Goal: Task Accomplishment & Management: Manage account settings

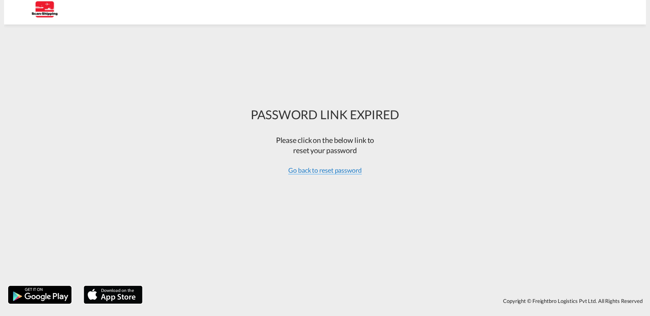
click at [319, 171] on span "Go back to reset password" at bounding box center [325, 170] width 74 height 8
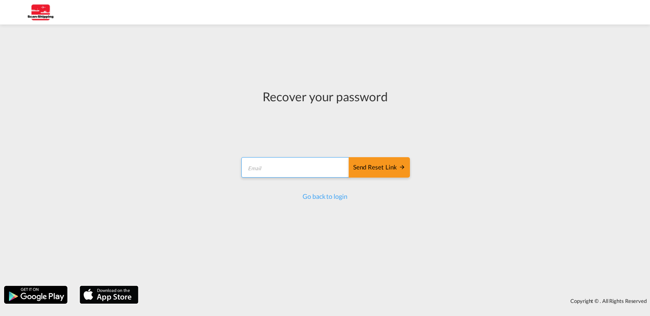
click at [293, 172] on input "email" at bounding box center [295, 167] width 108 height 20
type input "[EMAIL_ADDRESS][DOMAIN_NAME]"
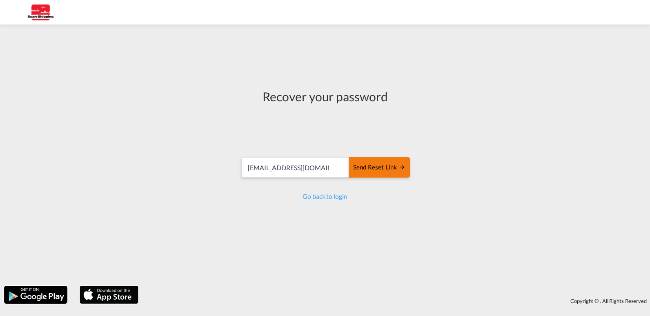
click at [377, 167] on div "Send reset link" at bounding box center [379, 167] width 52 height 9
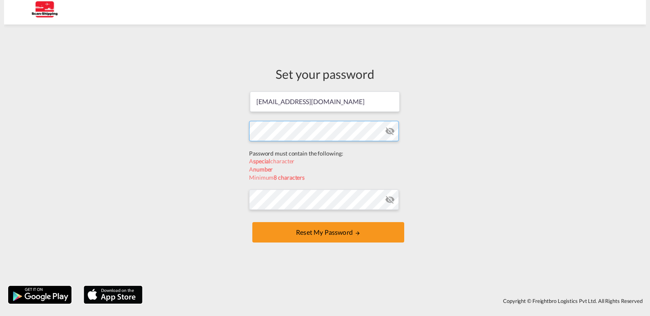
click at [284, 151] on form "[EMAIL_ADDRESS][DOMAIN_NAME] Password must contain the following: A special cha…" at bounding box center [325, 168] width 152 height 154
